Goal: Check status: Check status

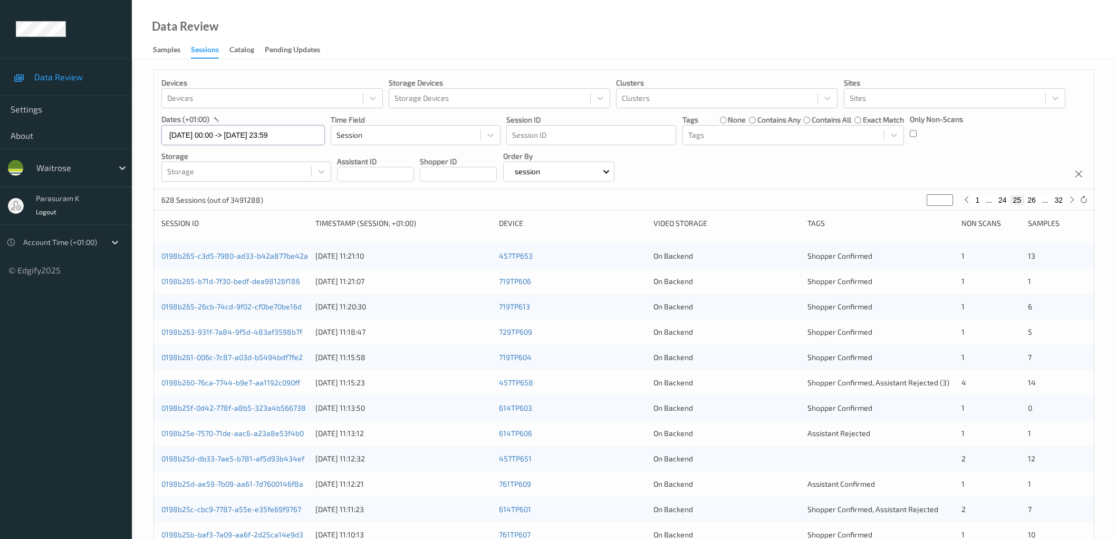
click at [257, 136] on input "[DATE] 00:00 -> [DATE] 23:59" at bounding box center [243, 135] width 164 height 20
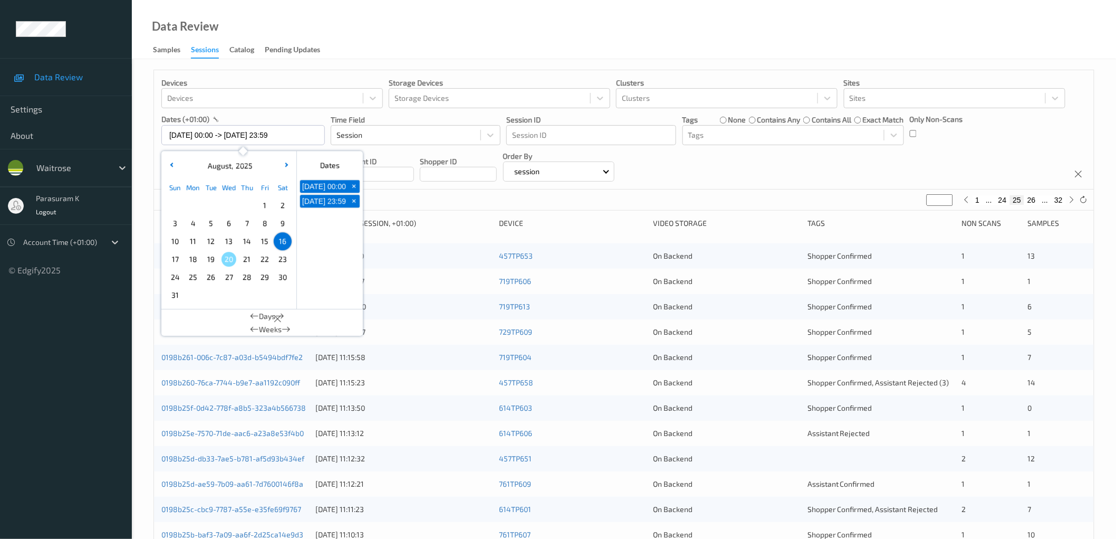
click at [178, 261] on span "17" at bounding box center [175, 259] width 15 height 15
type input "[DATE] 00:00"
type input "*"
click at [178, 261] on span "17" at bounding box center [175, 259] width 15 height 15
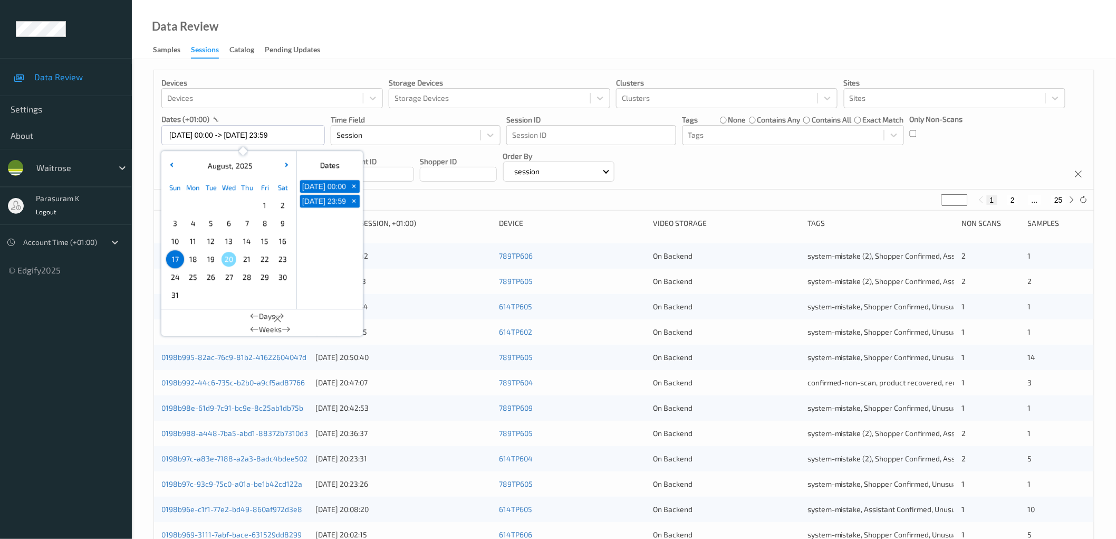
click at [753, 180] on div "Devices Devices Storage Devices Storage Devices Clusters Clusters Sites Sites d…" at bounding box center [624, 129] width 940 height 119
click at [228, 136] on input "[DATE] 00:00 -> [DATE] 23:59" at bounding box center [243, 135] width 164 height 20
click at [193, 257] on span "18" at bounding box center [193, 259] width 15 height 15
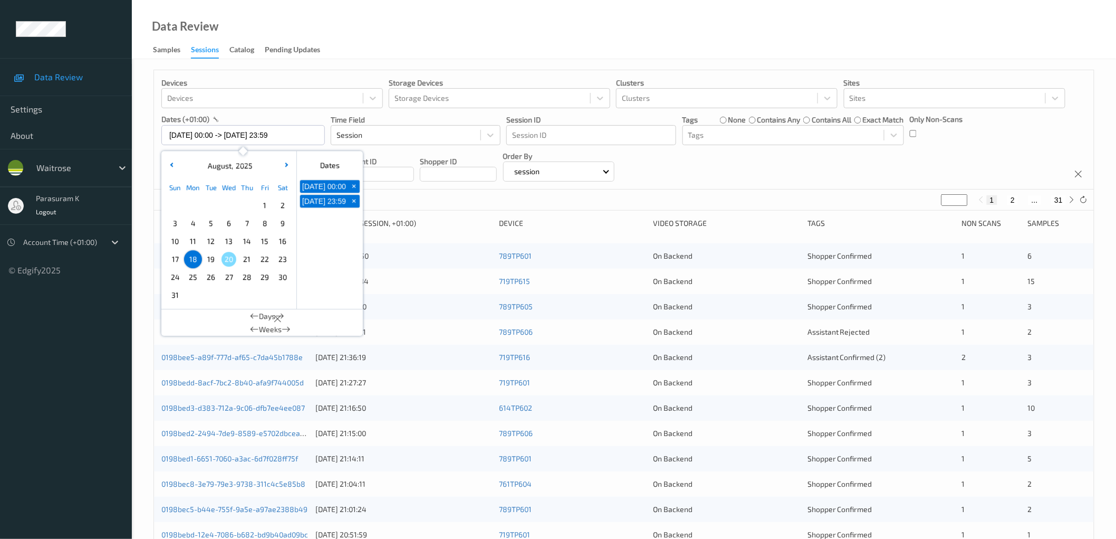
click at [724, 157] on div "Devices Devices Storage Devices Storage Devices Clusters Clusters Sites Sites d…" at bounding box center [624, 129] width 940 height 119
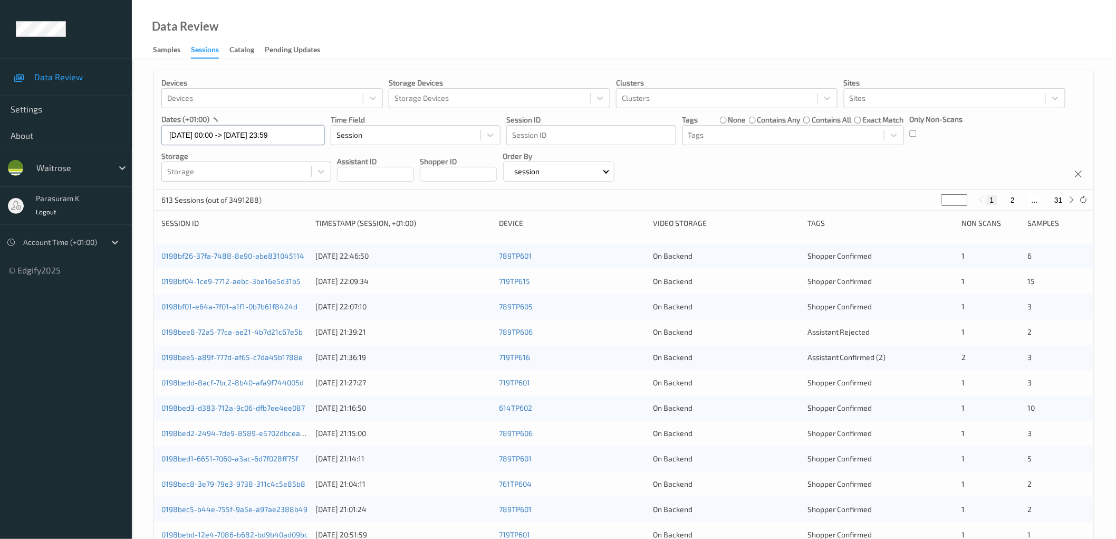
click at [275, 136] on input "[DATE] 00:00 -> [DATE] 23:59" at bounding box center [243, 135] width 164 height 20
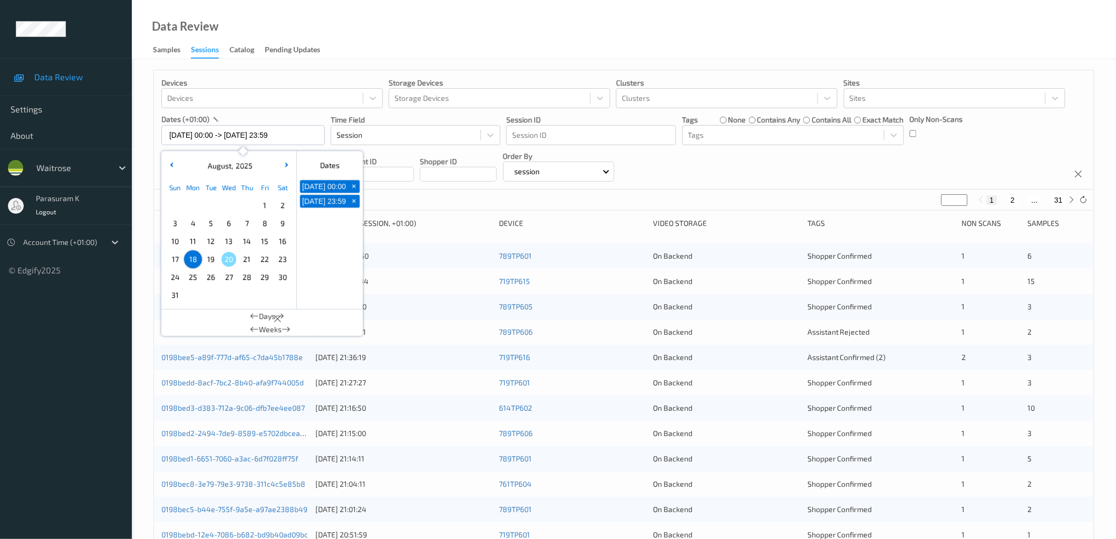
click at [213, 262] on span "19" at bounding box center [211, 259] width 15 height 15
click at [715, 167] on div "Devices Devices Storage Devices Storage Devices Clusters Clusters Sites Sites d…" at bounding box center [624, 129] width 940 height 119
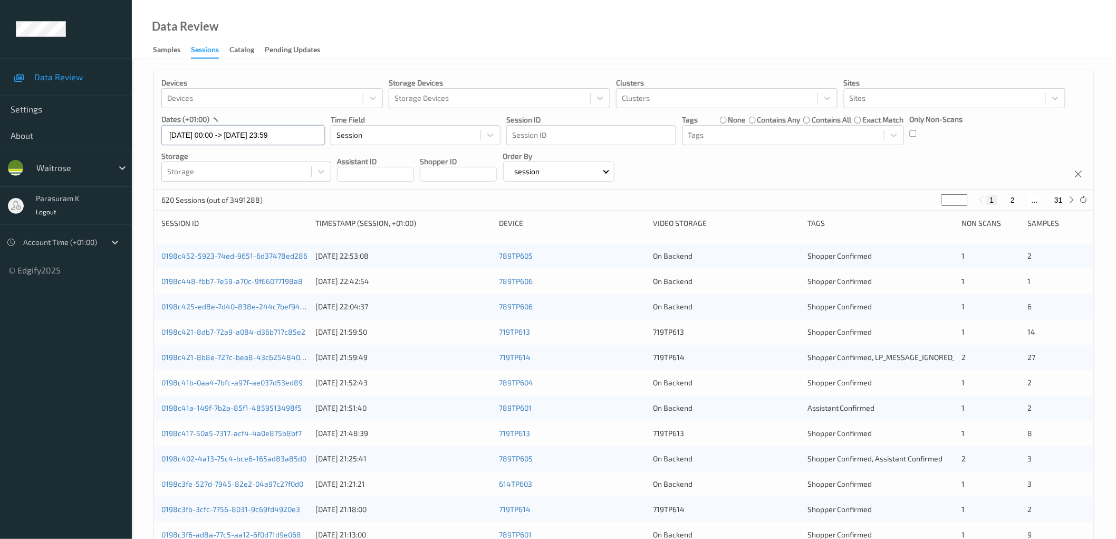
click at [219, 133] on input "[DATE] 00:00 -> [DATE] 23:59" at bounding box center [243, 135] width 164 height 20
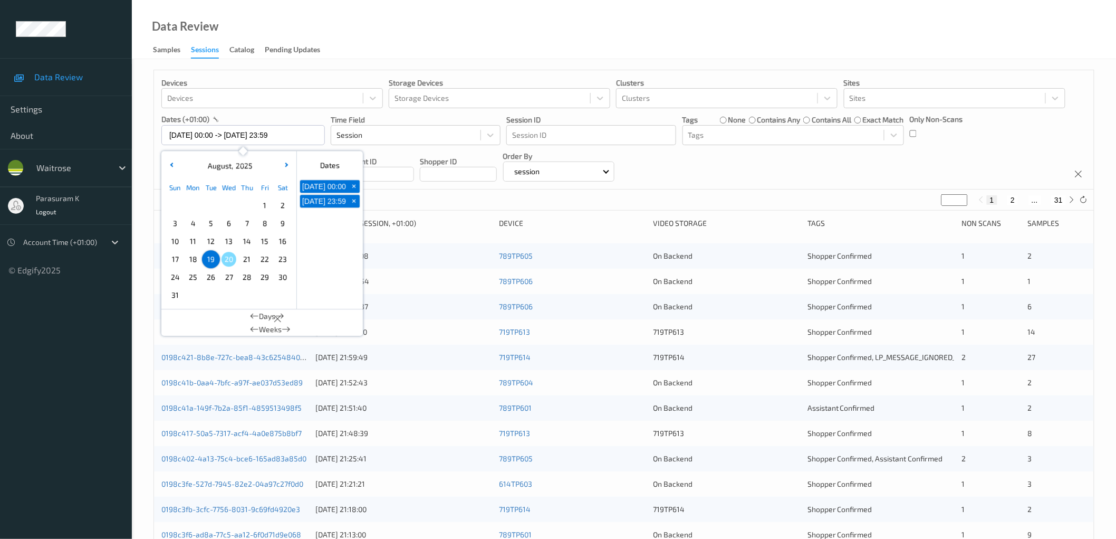
click at [191, 260] on span "18" at bounding box center [193, 259] width 15 height 15
type input "[DATE] 00:00 -> [DATE] 23:59"
click at [728, 31] on div "Data Review Samples Sessions Catalog Pending Updates" at bounding box center [624, 29] width 984 height 59
